Goal: Go to known website: Access a specific website the user already knows

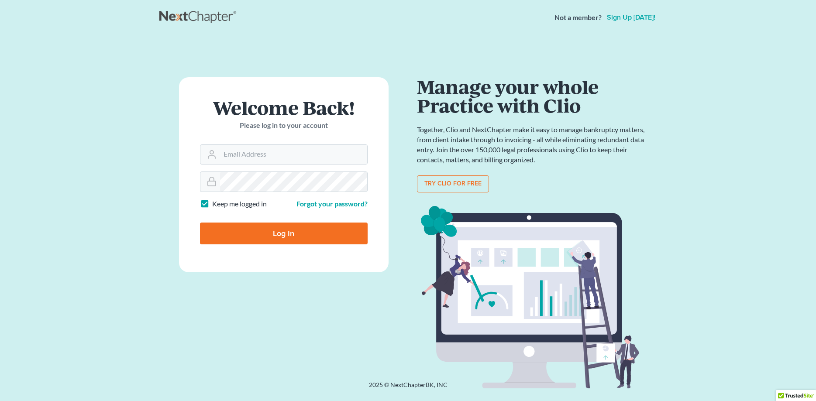
click at [216, 401] on div at bounding box center [408, 401] width 816 height 0
type input "Next"
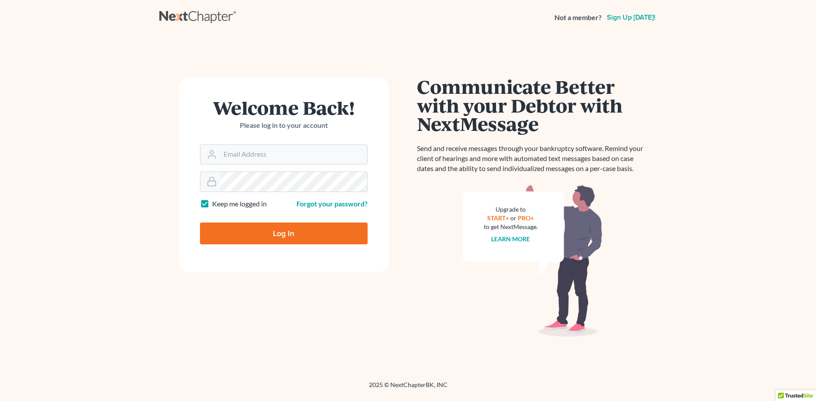
type input "[EMAIL_ADDRESS][DOMAIN_NAME]"
click at [238, 234] on input "Log In" at bounding box center [284, 234] width 168 height 22
type input "Thinking..."
